Goal: Information Seeking & Learning: Find specific fact

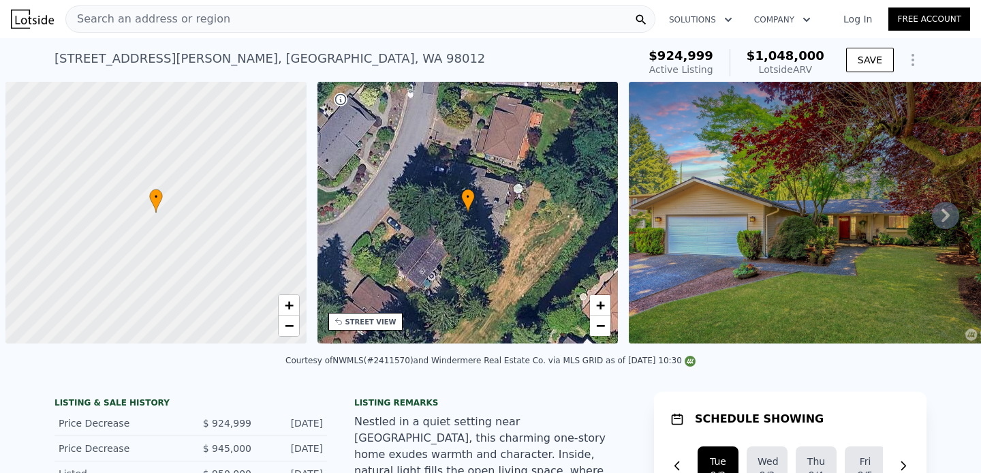
scroll to position [0, 5]
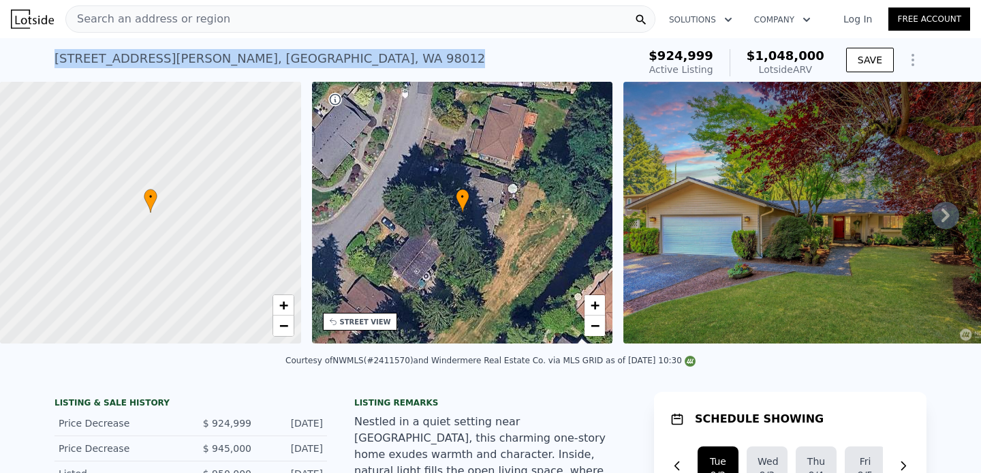
drag, startPoint x: 296, startPoint y: 66, endPoint x: 53, endPoint y: 65, distance: 242.6
click at [53, 65] on div "14413 27th Dr SE , Mill Creek , WA 98012 Active at $924,999 (~ARV $1.048m ) $92…" at bounding box center [490, 60] width 981 height 44
copy div "14413 27th Dr SE , Mill Creek , WA 98012"
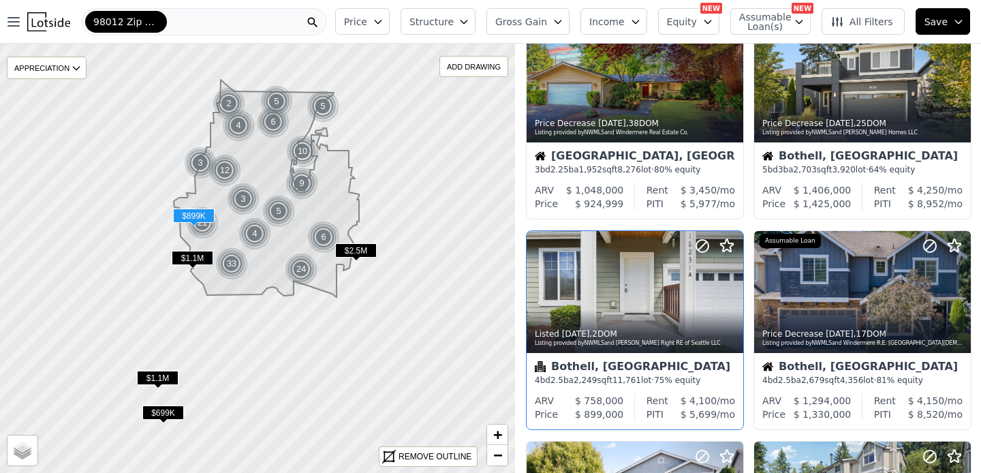
scroll to position [65, 0]
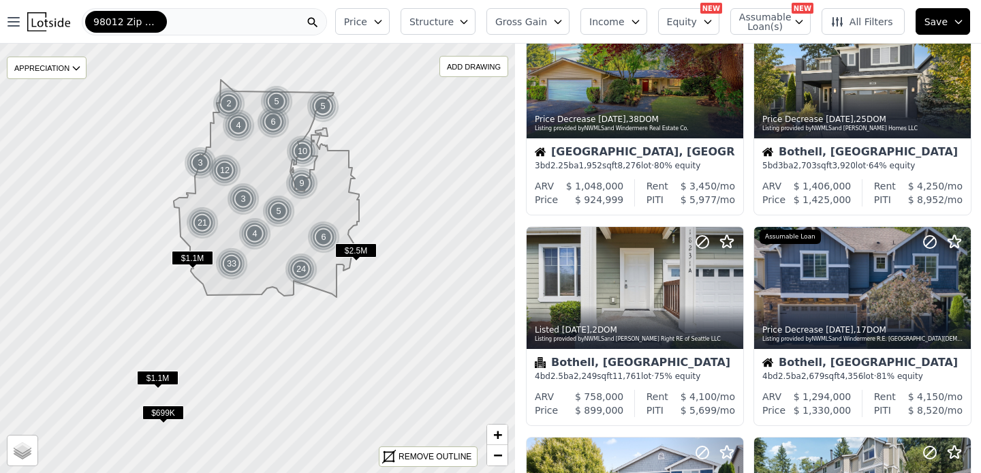
click at [183, 18] on div "98012 Zip Code" at bounding box center [204, 21] width 245 height 27
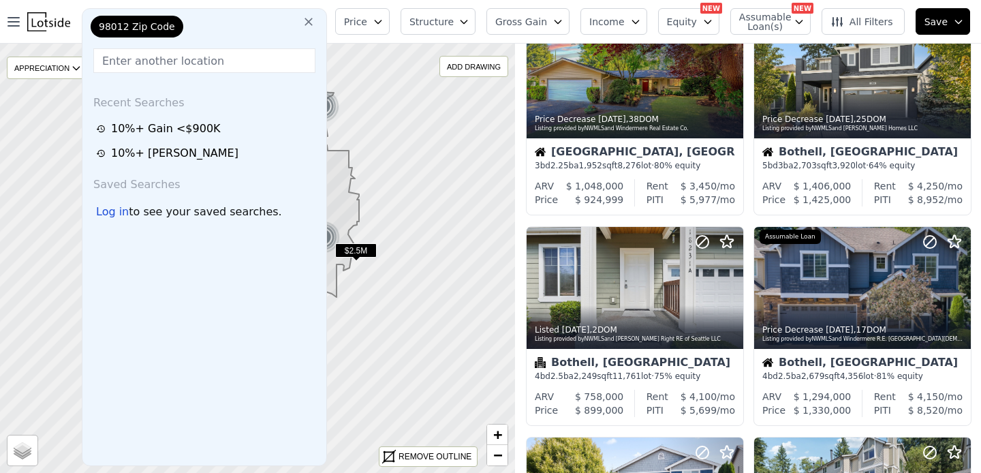
click at [187, 32] on div "98012 Zip Code" at bounding box center [156, 29] width 136 height 27
click at [133, 60] on input "text" at bounding box center [204, 60] width 222 height 25
click at [315, 15] on button at bounding box center [308, 20] width 25 height 27
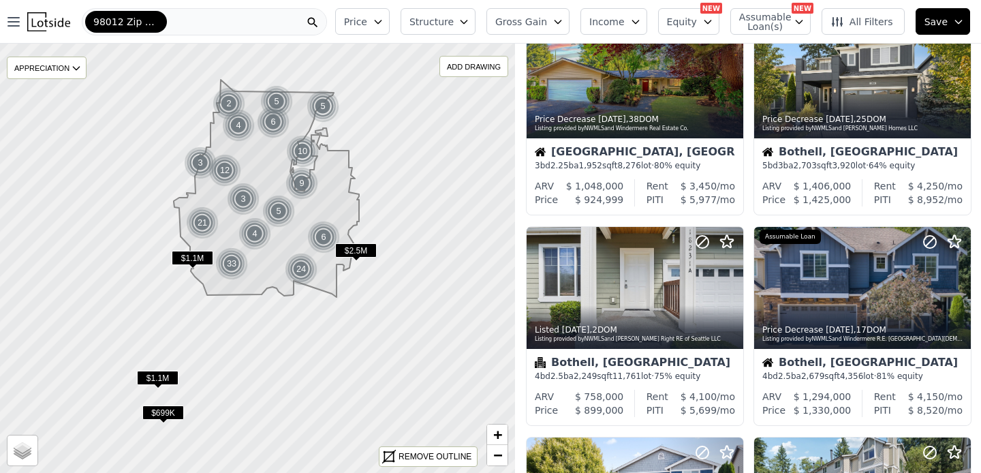
click at [169, 38] on nav "Open main menu 98012 Zip Code" at bounding box center [165, 22] width 330 height 44
click at [167, 24] on div "98012 Zip Code" at bounding box center [204, 21] width 245 height 27
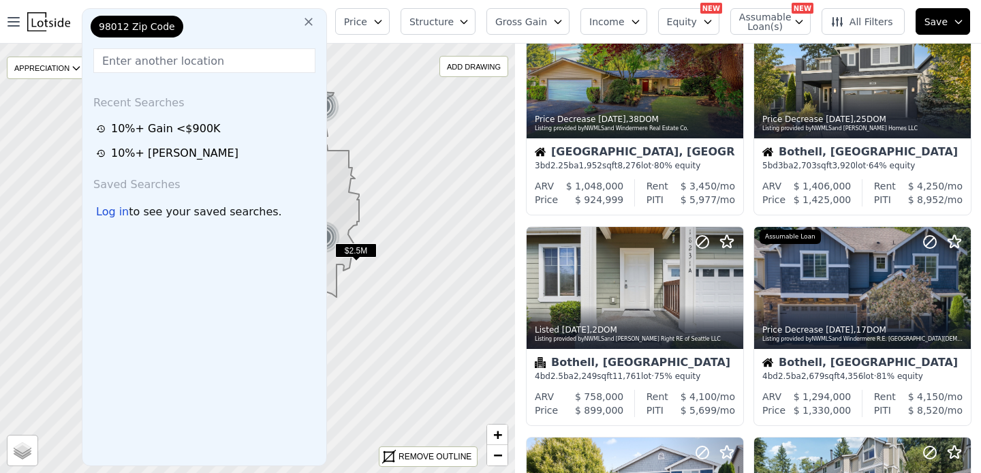
click at [167, 24] on span "98012 Zip Code" at bounding box center [137, 27] width 76 height 14
click at [183, 26] on div "98012 Zip Code" at bounding box center [156, 29] width 136 height 27
click at [141, 67] on input "text" at bounding box center [204, 60] width 222 height 25
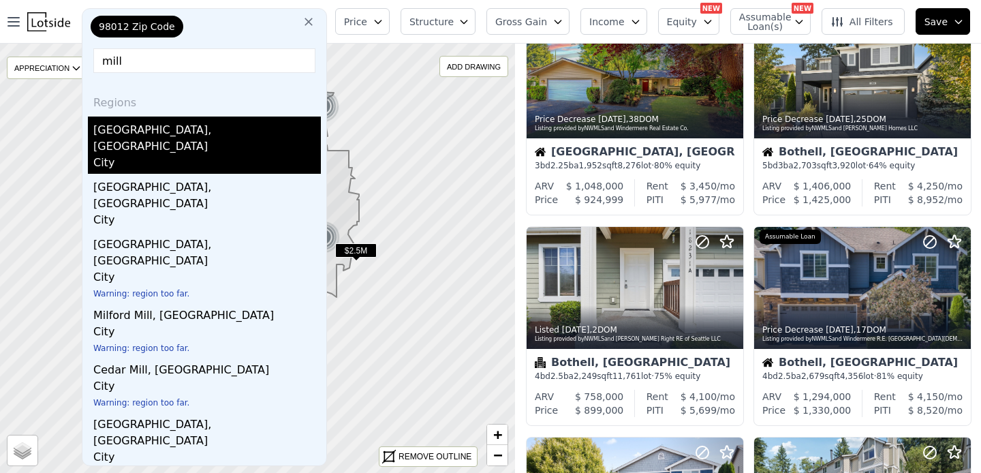
type input "mill"
click at [140, 132] on div "Mill Creek East, WA" at bounding box center [207, 136] width 228 height 38
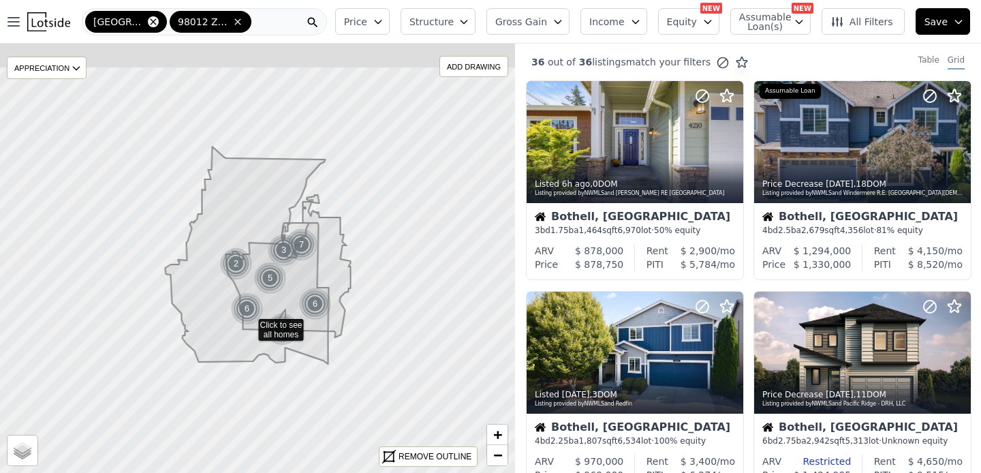
click at [150, 24] on icon at bounding box center [153, 21] width 11 height 11
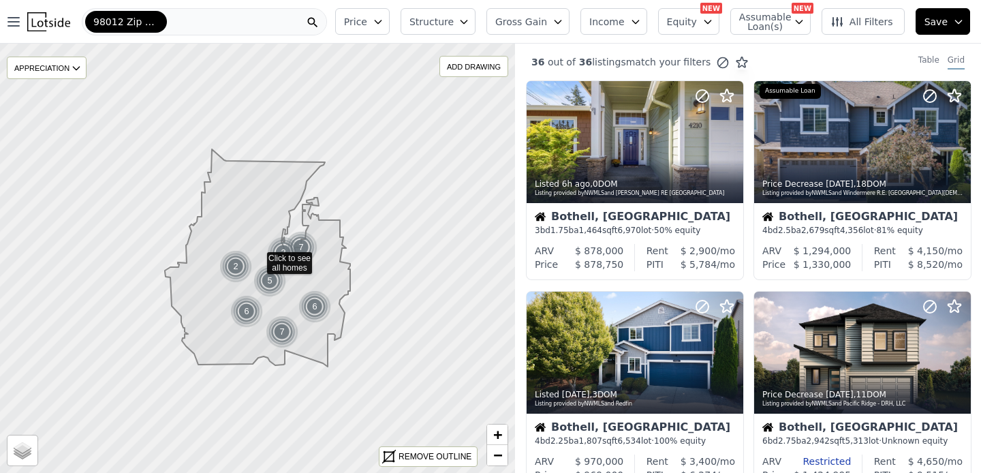
click at [193, 25] on div "98012 Zip Code" at bounding box center [204, 21] width 245 height 27
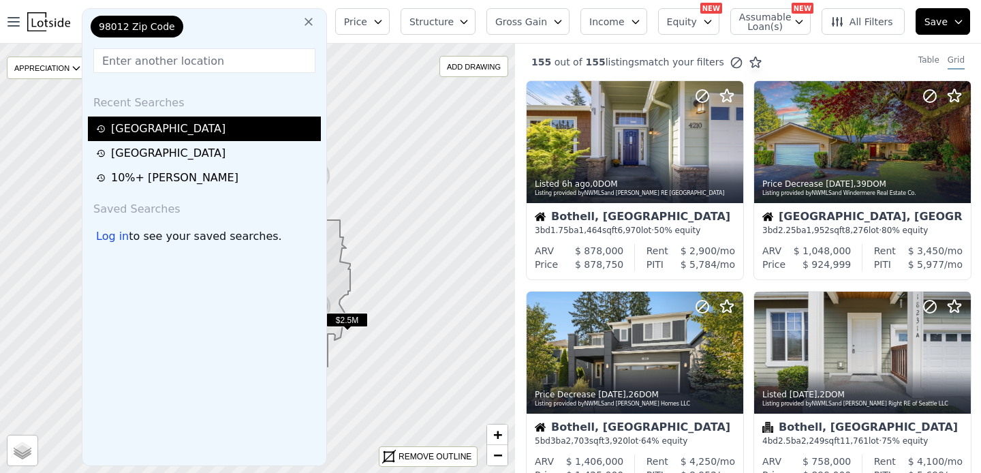
click at [152, 135] on div "[GEOGRAPHIC_DATA]" at bounding box center [206, 129] width 221 height 16
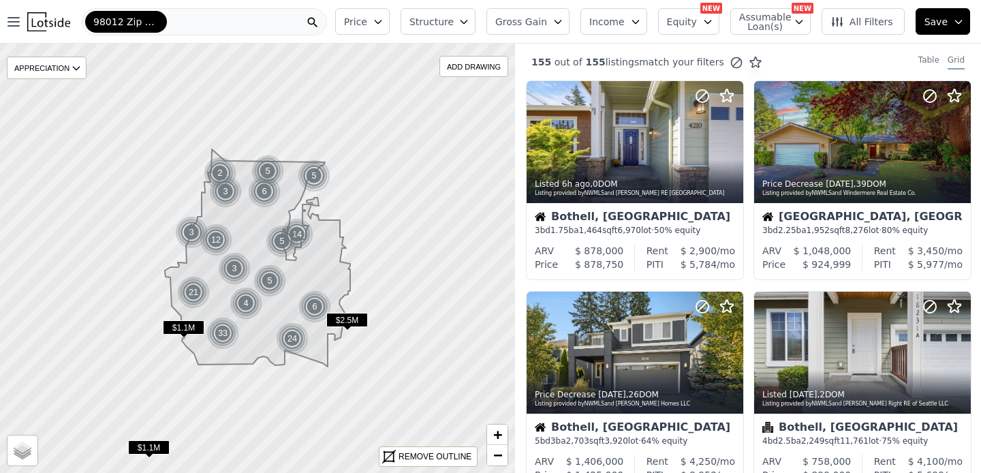
click at [175, 24] on div "98012 Zip Code" at bounding box center [204, 21] width 245 height 27
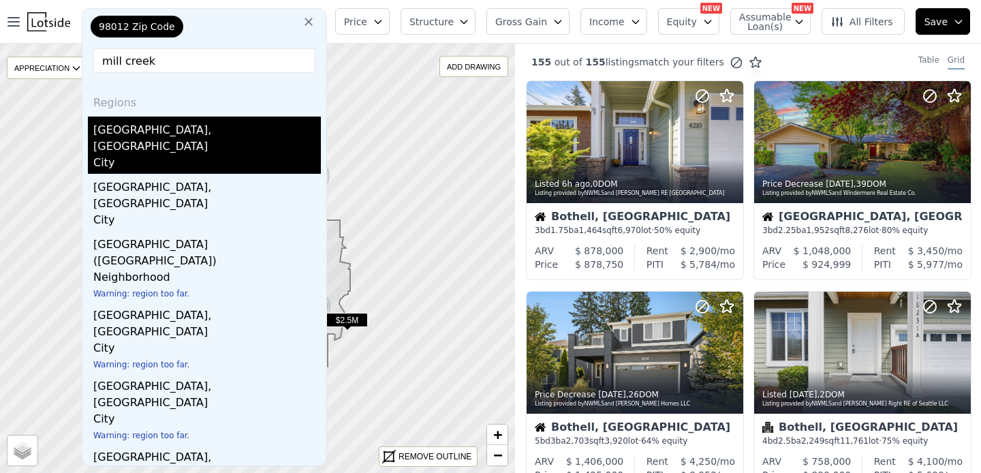
type input "mill creek"
click at [157, 129] on div "Mill Creek East, WA" at bounding box center [207, 136] width 228 height 38
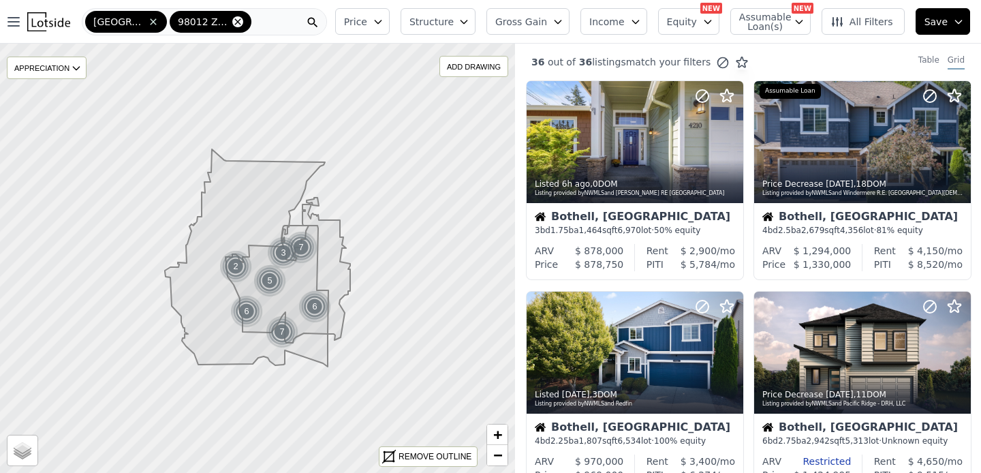
click at [236, 20] on icon at bounding box center [237, 21] width 6 height 6
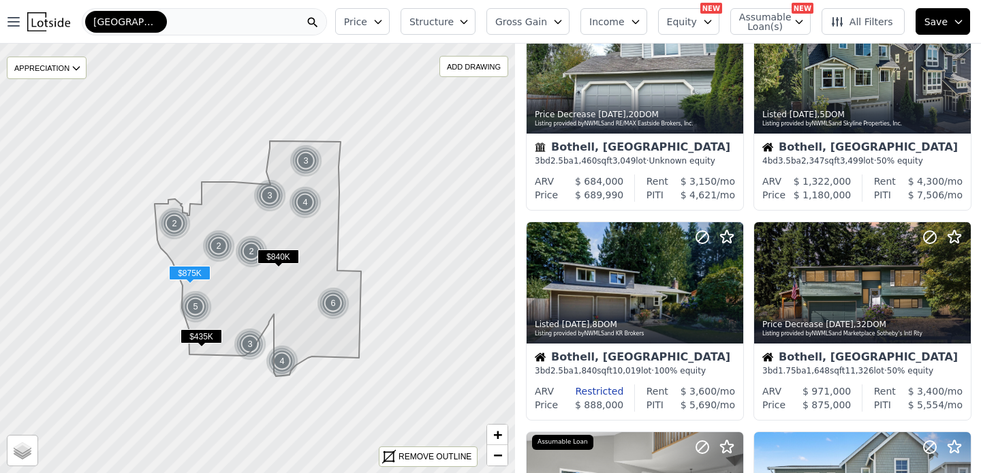
scroll to position [702, 0]
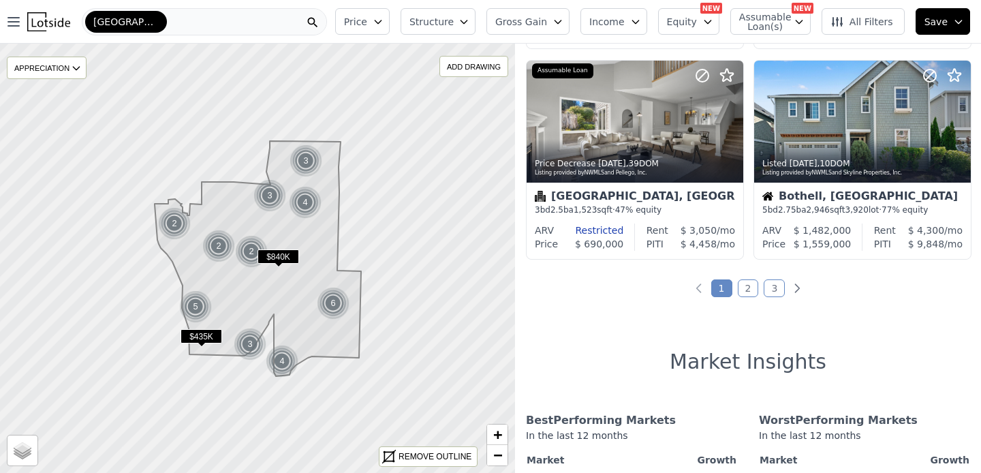
click at [749, 290] on link "2" at bounding box center [748, 288] width 21 height 18
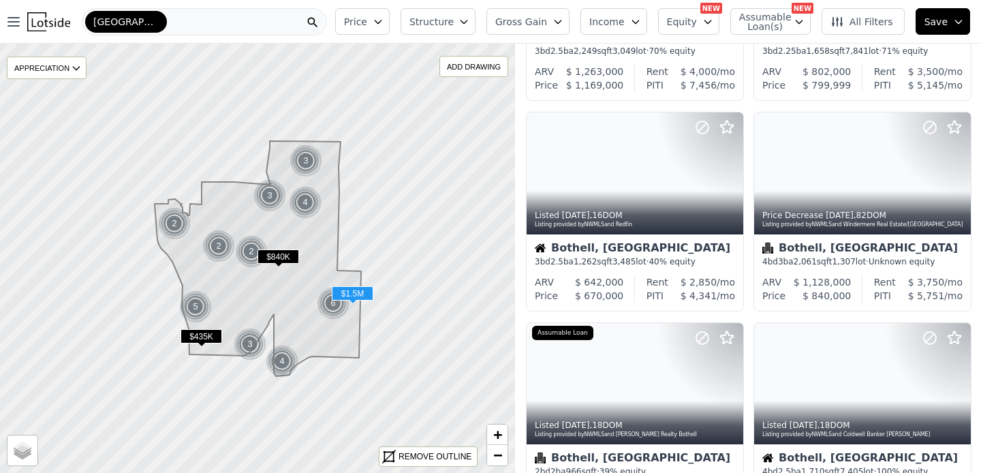
scroll to position [0, 0]
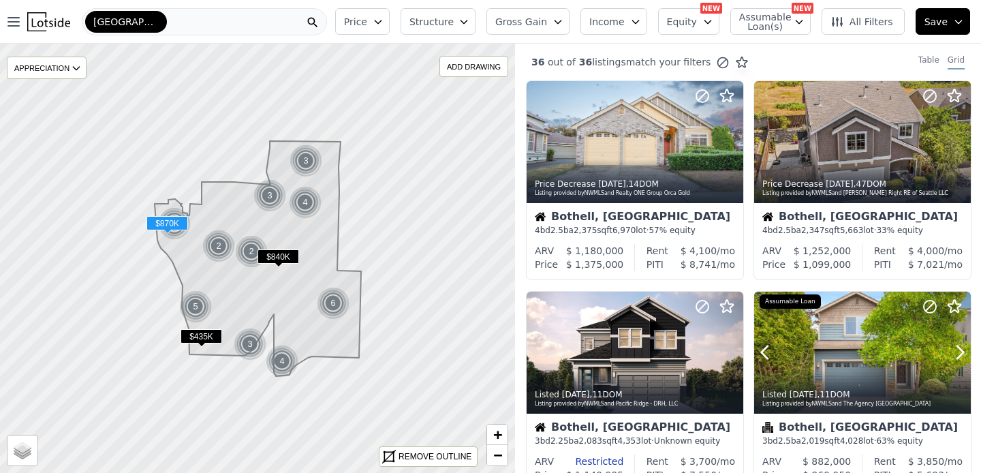
click at [780, 383] on div "Listed 2w ago , 11 DOM Listing provided by NWMLS and The Agency Seattle" at bounding box center [862, 397] width 217 height 33
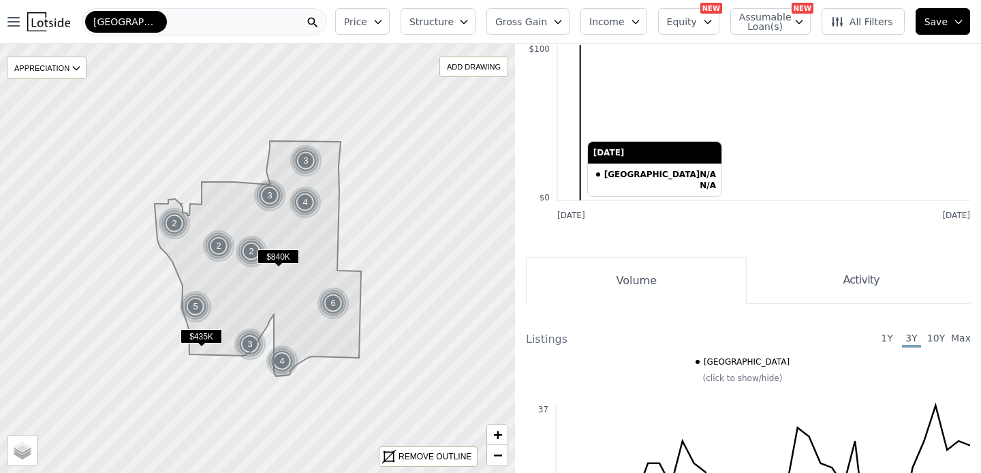
scroll to position [1633, 0]
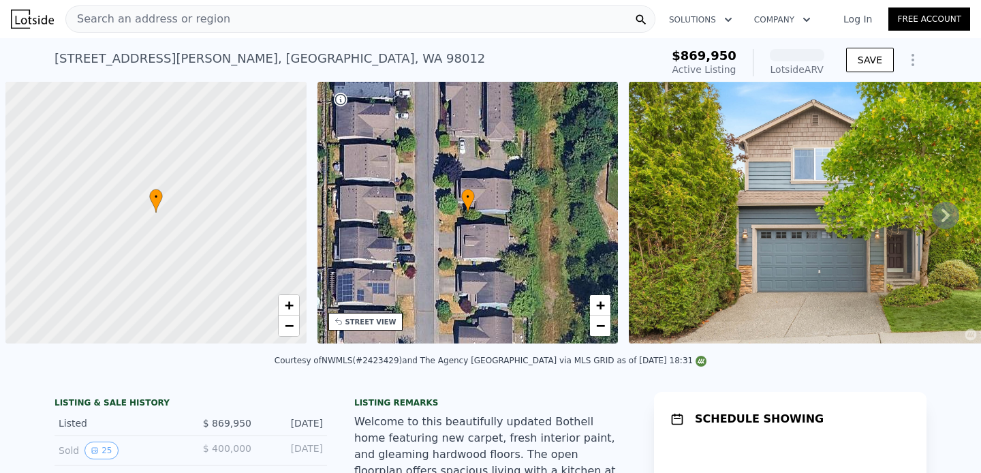
scroll to position [0, 5]
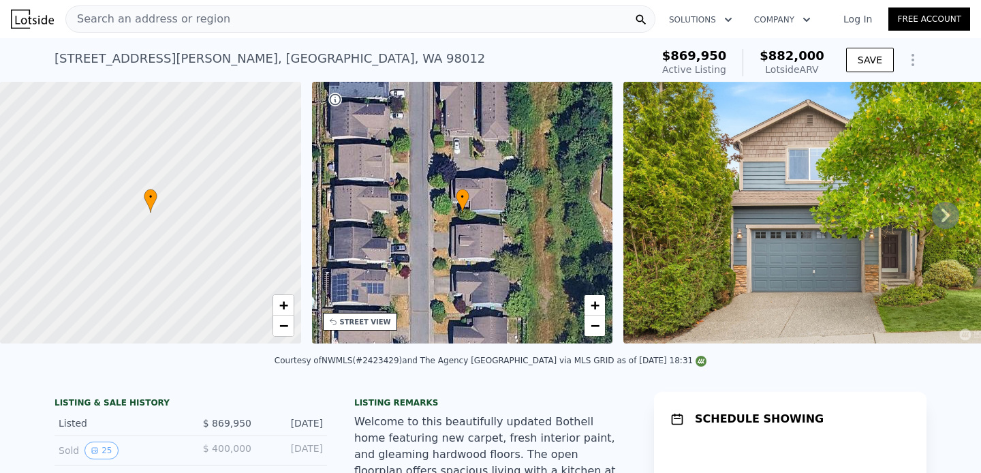
click at [195, 22] on span "Search an address or region" at bounding box center [148, 19] width 164 height 16
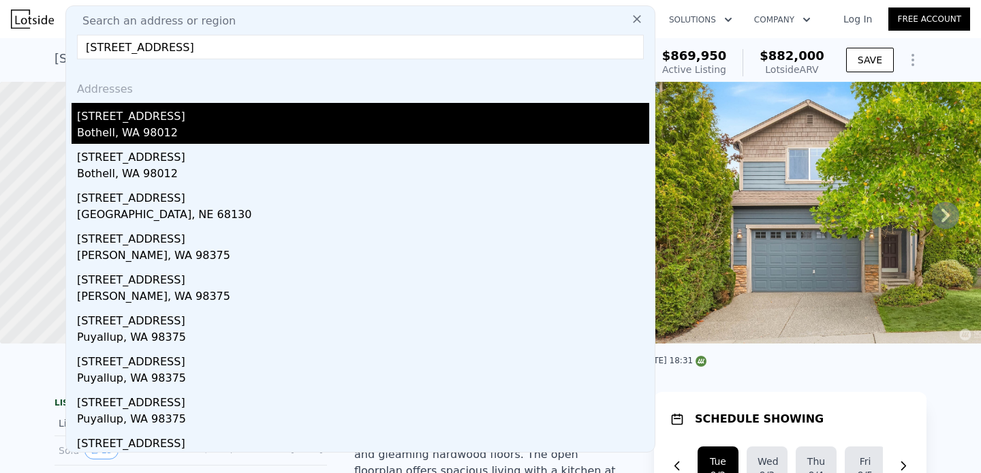
type input "[STREET_ADDRESS]"
click at [188, 113] on div "[STREET_ADDRESS]" at bounding box center [363, 114] width 572 height 22
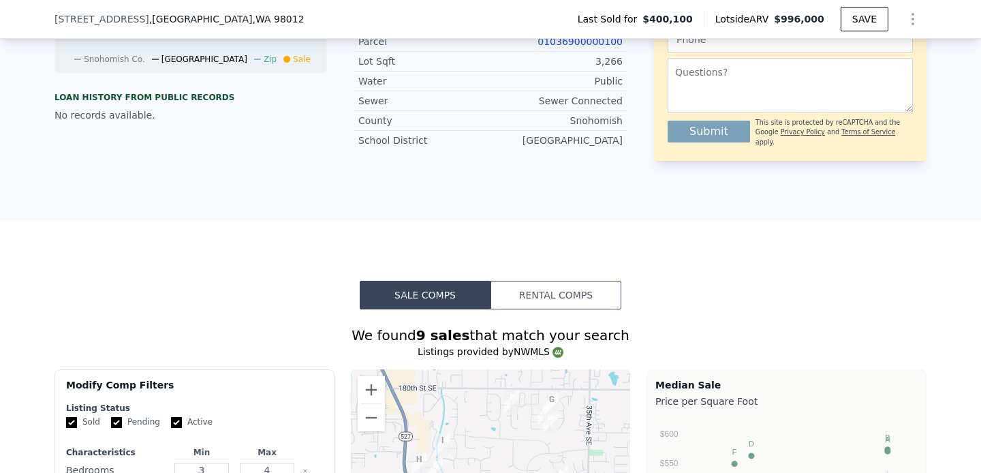
scroll to position [701, 0]
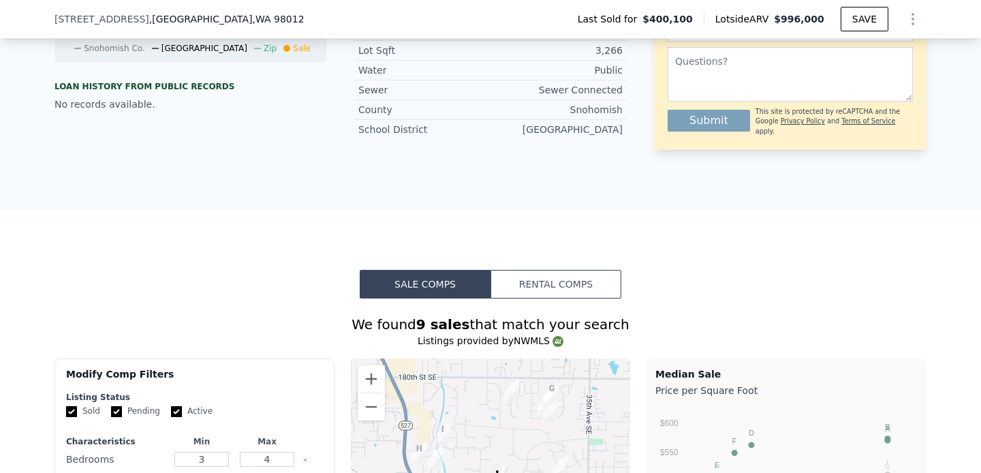
click at [583, 290] on button "Rental Comps" at bounding box center [556, 284] width 131 height 29
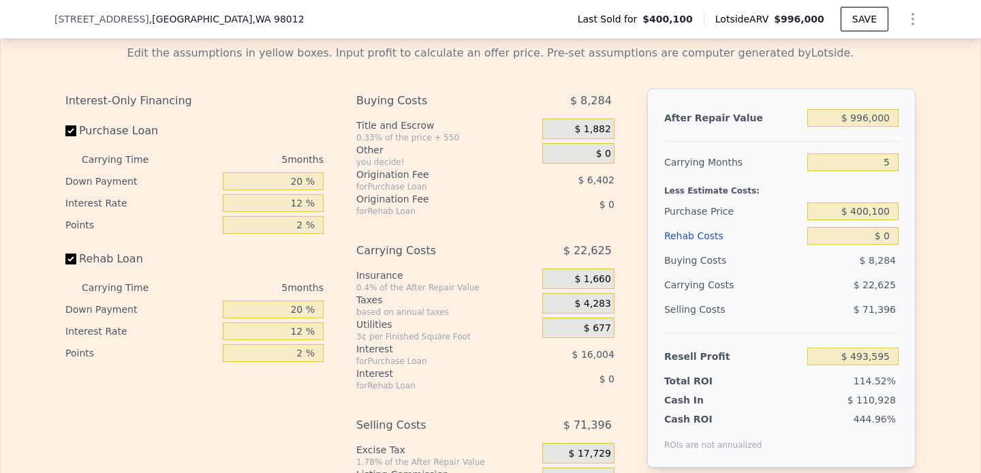
scroll to position [1627, 0]
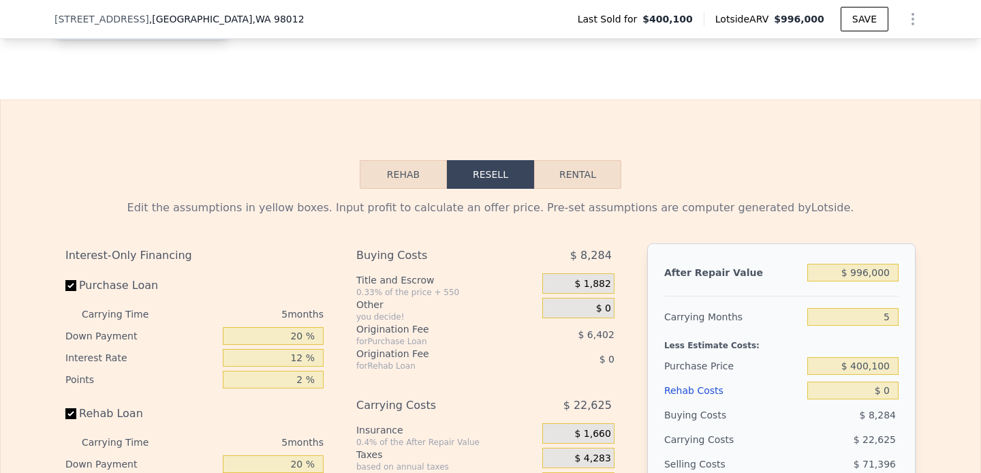
click at [595, 173] on button "Rental" at bounding box center [577, 174] width 87 height 29
select select "30"
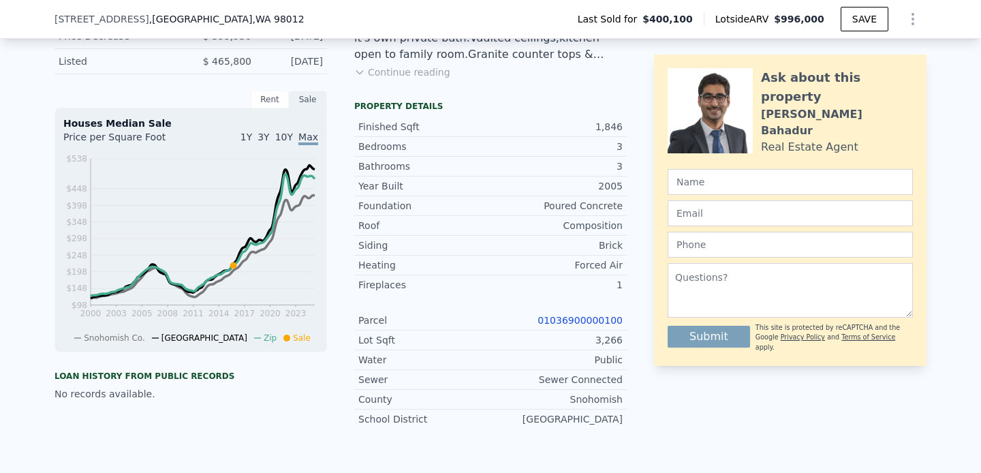
scroll to position [0, 0]
